Goal: Go to known website: Access a specific website the user already knows

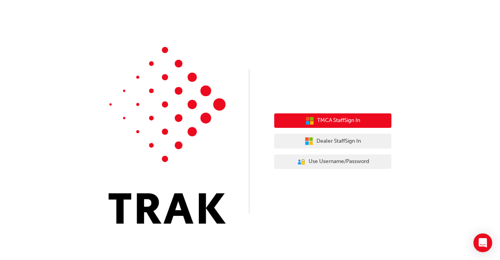
click at [351, 121] on span "TMCA Staff Sign In" at bounding box center [338, 120] width 43 height 9
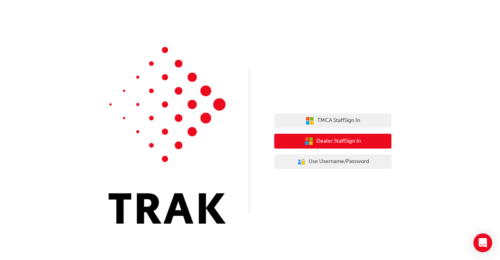
click at [331, 142] on span "Dealer Staff Sign In" at bounding box center [339, 141] width 45 height 9
